Goal: Information Seeking & Learning: Learn about a topic

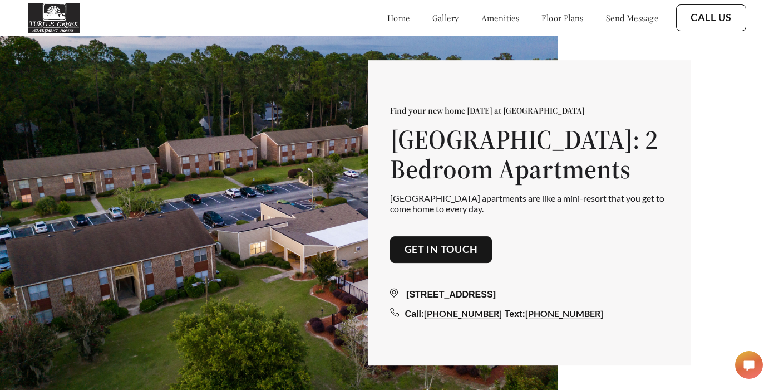
scroll to position [5, 0]
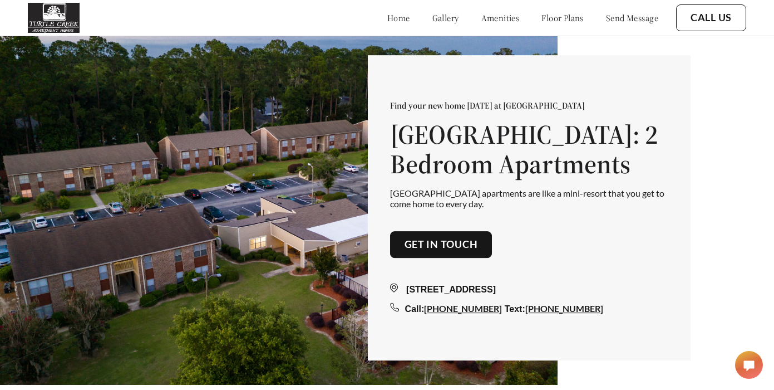
drag, startPoint x: 492, startPoint y: 16, endPoint x: 508, endPoint y: 19, distance: 16.6
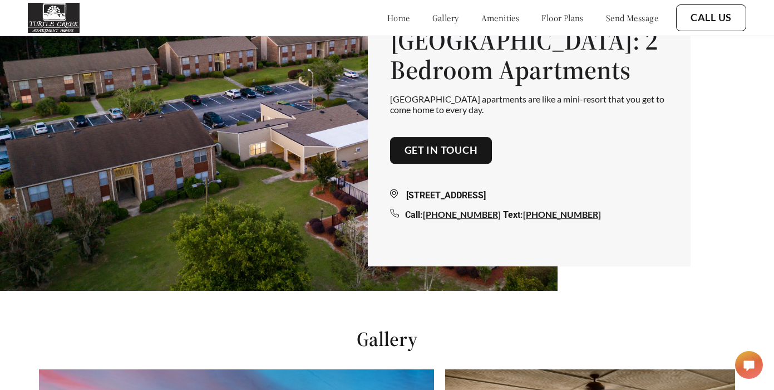
scroll to position [0, 0]
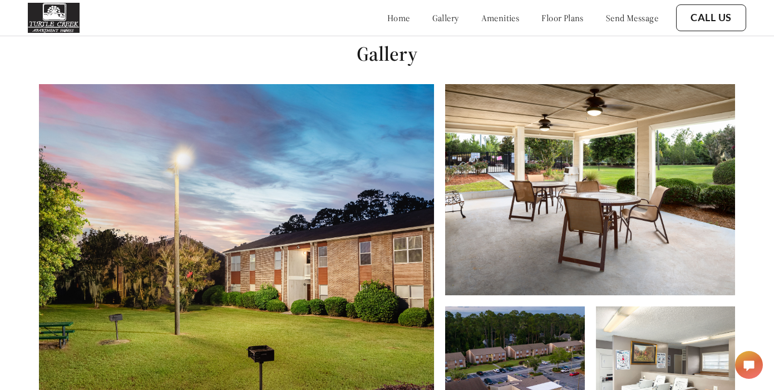
scroll to position [390, 0]
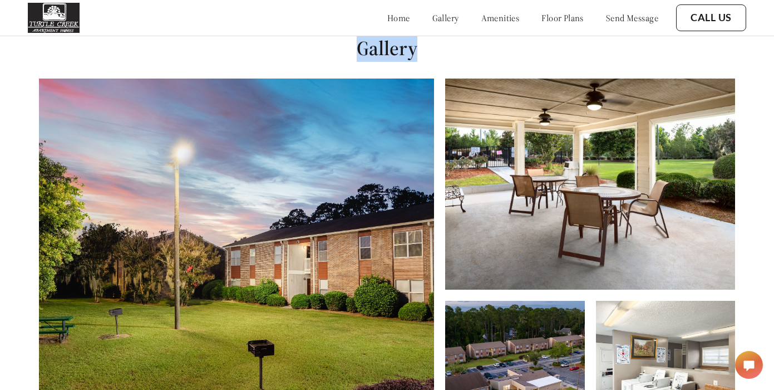
drag, startPoint x: 353, startPoint y: 48, endPoint x: 436, endPoint y: 55, distance: 83.8
click at [436, 55] on h1 "Gallery" at bounding box center [387, 48] width 774 height 25
copy h1 "Gallery"
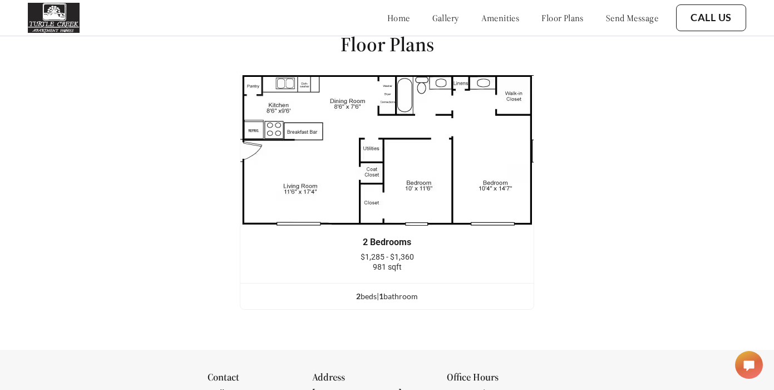
scroll to position [1355, 0]
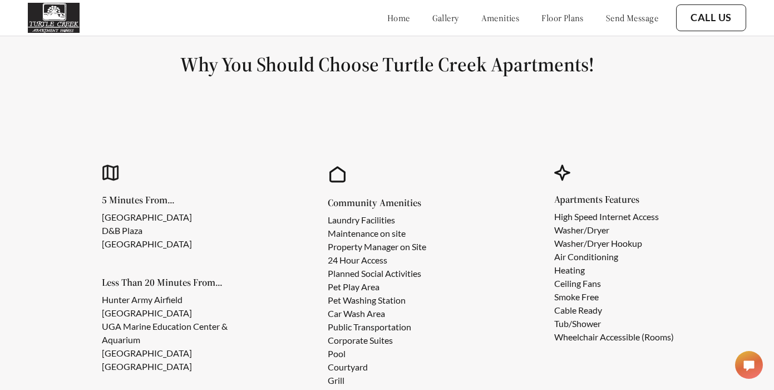
scroll to position [885, 0]
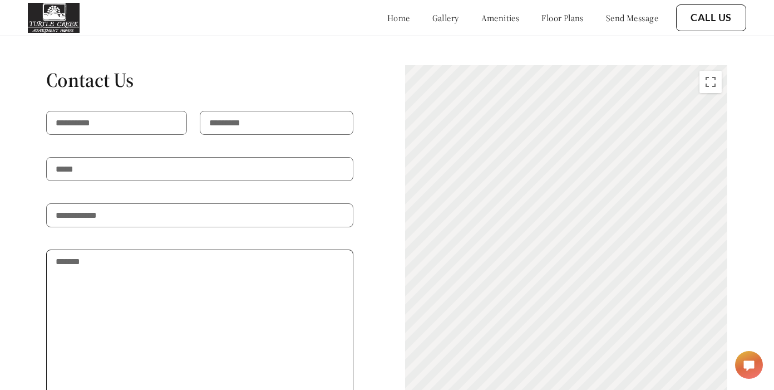
scroll to position [1796, 0]
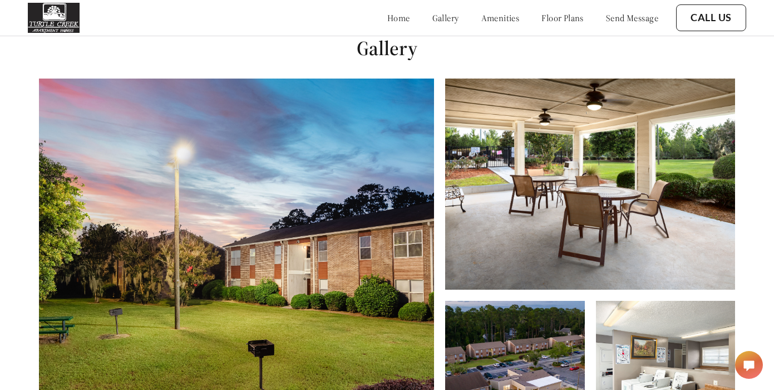
click at [483, 16] on link "amenities" at bounding box center [500, 17] width 38 height 11
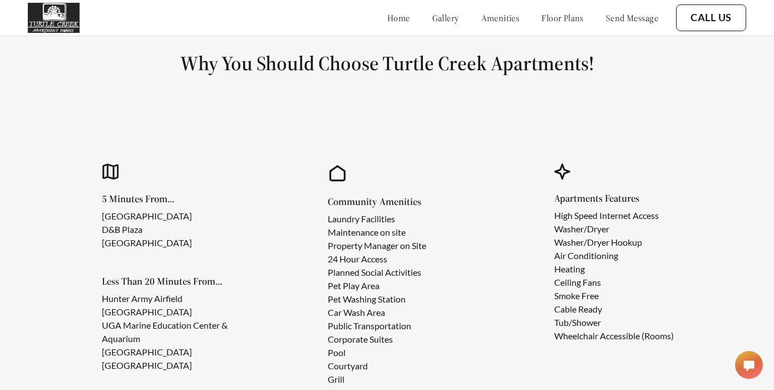
scroll to position [885, 0]
drag, startPoint x: 494, startPoint y: 66, endPoint x: 582, endPoint y: 70, distance: 87.5
click at [582, 70] on h1 "Why You Should Choose Turtle Creek Apartments!" at bounding box center [387, 62] width 721 height 25
drag, startPoint x: 501, startPoint y: 62, endPoint x: 591, endPoint y: 65, distance: 89.6
click at [591, 65] on h1 "Why You Should Choose Turtle Creek Apartments!" at bounding box center [387, 62] width 721 height 25
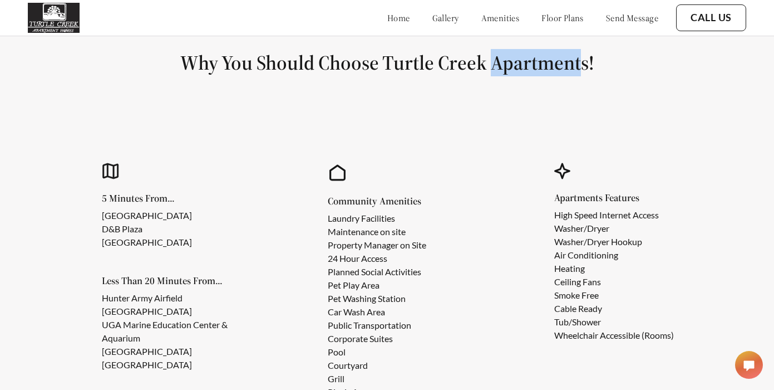
copy h1 "Apartment"
copy link "amenities"
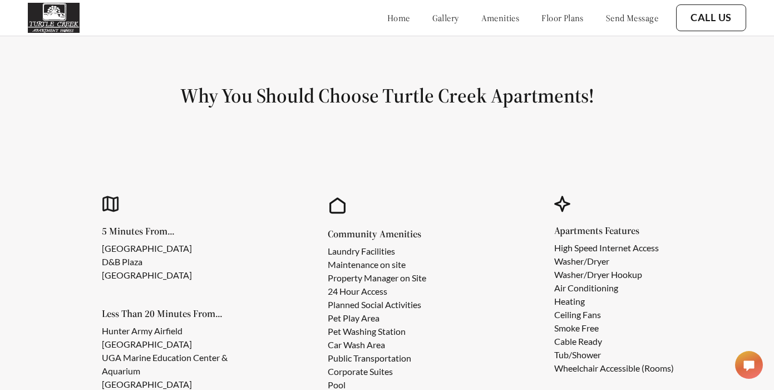
scroll to position [860, 0]
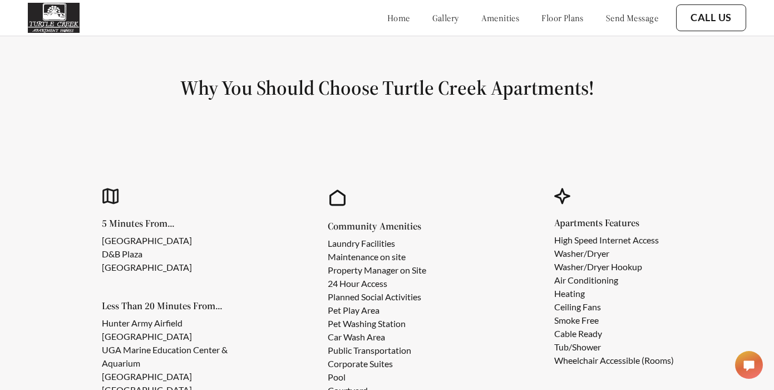
click at [543, 18] on link "floor plans" at bounding box center [563, 17] width 42 height 11
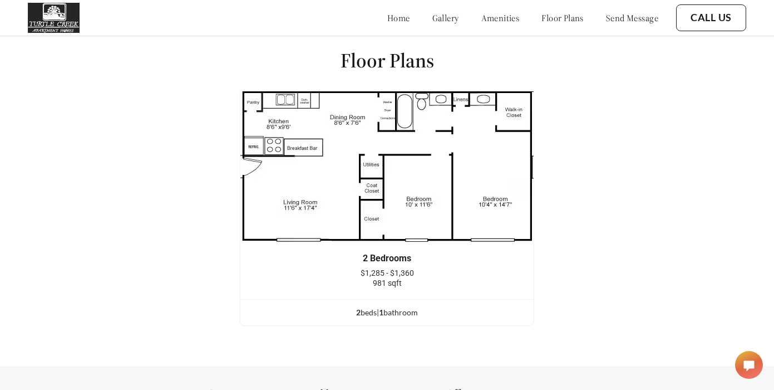
scroll to position [1338, 0]
drag, startPoint x: 338, startPoint y: 63, endPoint x: 436, endPoint y: 62, distance: 98.5
click at [436, 62] on div "Floor Plans 2 Bedrooms $1,285 - $1,360 981 sqft 2 bed s | 1 bathroom 2 Bedrooms…" at bounding box center [387, 191] width 774 height 349
copy h1 "Floor Plans"
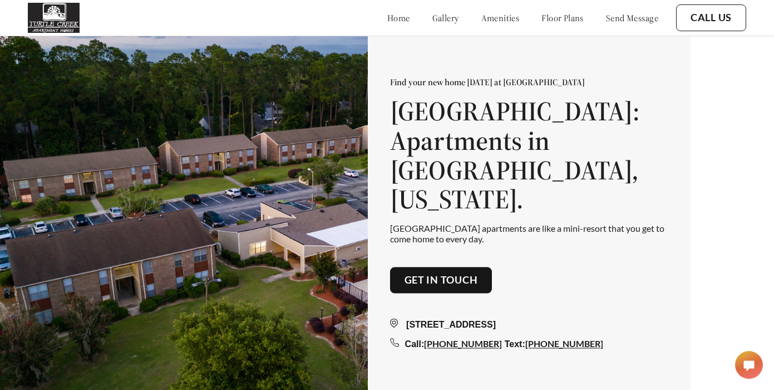
scroll to position [1350, 0]
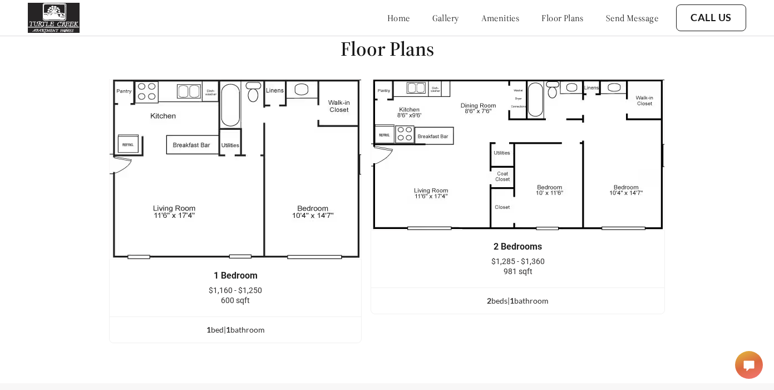
click at [634, 17] on link "send message" at bounding box center [632, 17] width 52 height 11
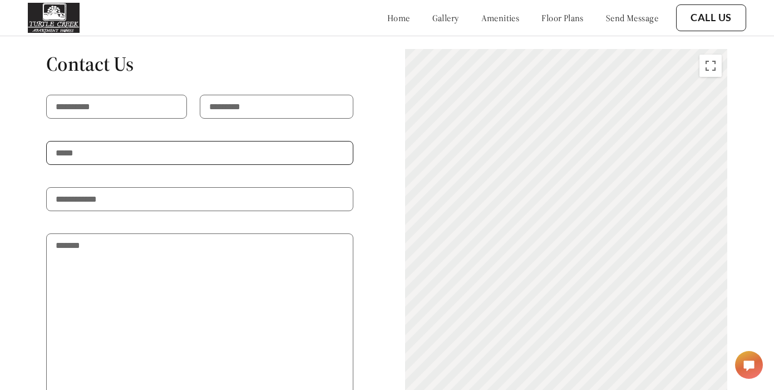
scroll to position [1805, 0]
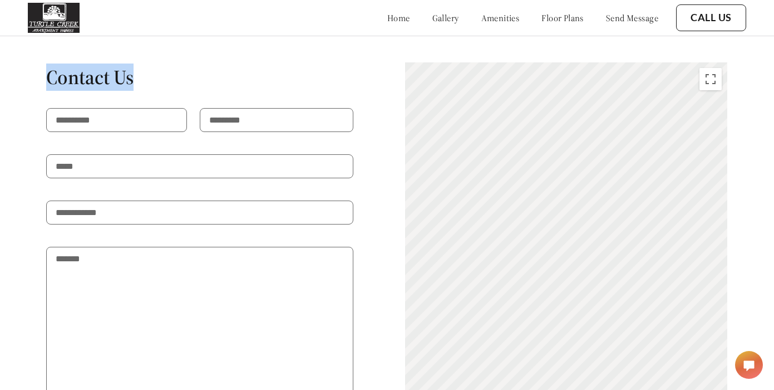
drag, startPoint x: 51, startPoint y: 56, endPoint x: 140, endPoint y: 55, distance: 88.5
click at [140, 65] on h1 "Contact Us" at bounding box center [199, 77] width 307 height 25
copy h1 "Contact Us"
